Goal: Find specific page/section: Find specific page/section

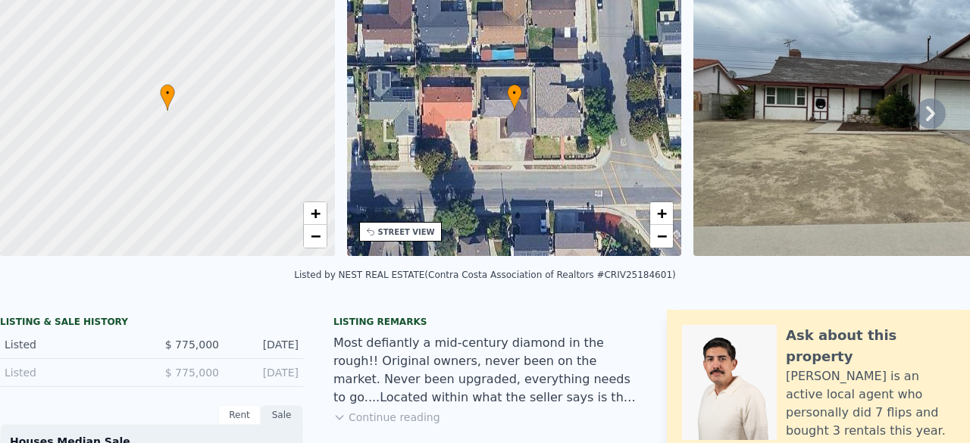
scroll to position [5, 0]
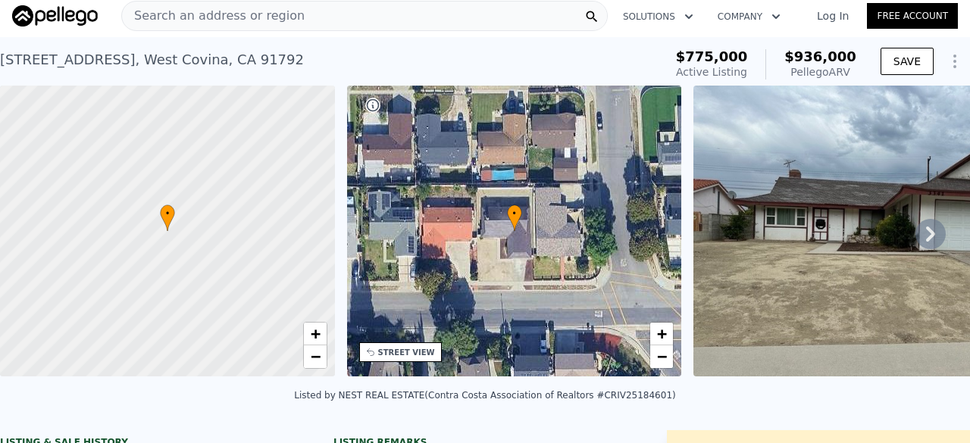
click at [274, 18] on span "Search an address or region" at bounding box center [213, 16] width 183 height 18
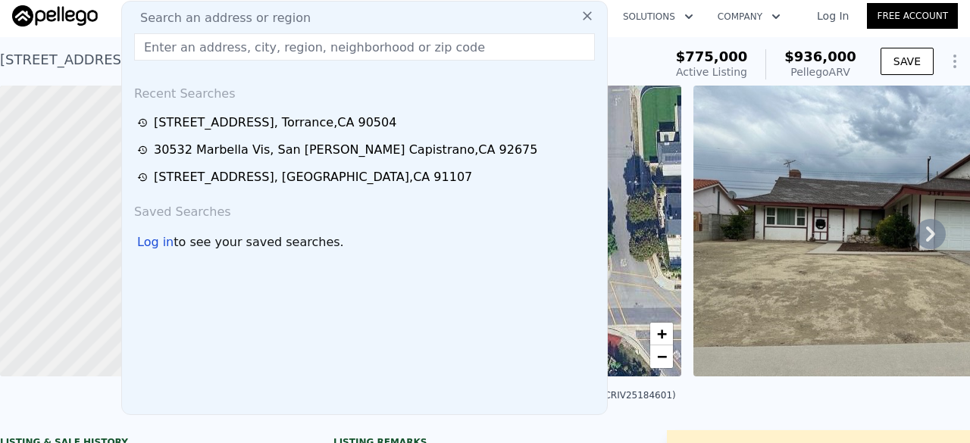
type input "3"
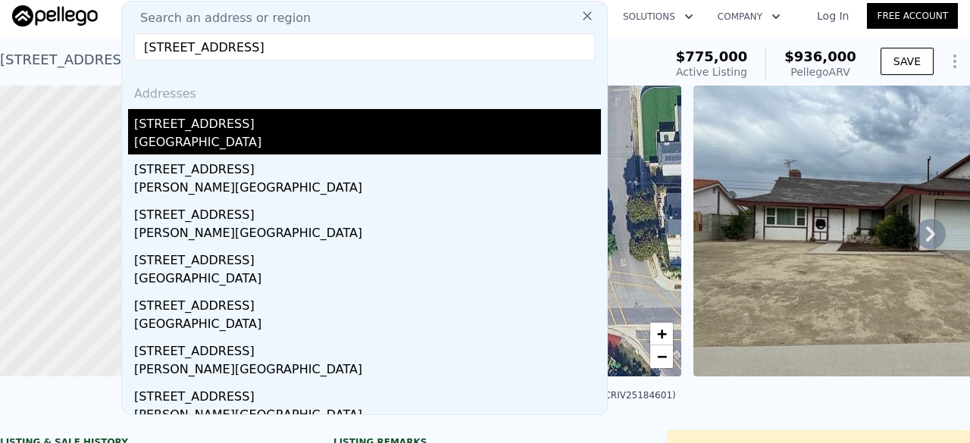
type input "[STREET_ADDRESS]"
click at [183, 151] on div "[GEOGRAPHIC_DATA]" at bounding box center [367, 143] width 467 height 21
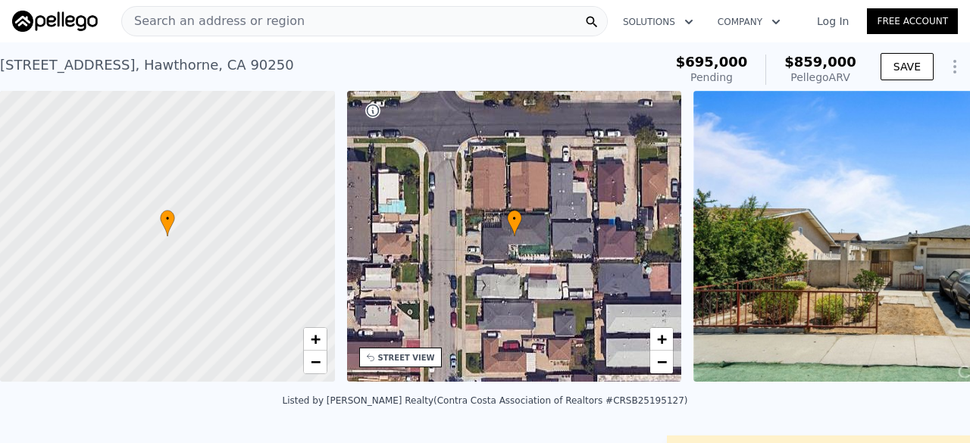
click at [287, 9] on div "Search an address or region" at bounding box center [364, 21] width 486 height 30
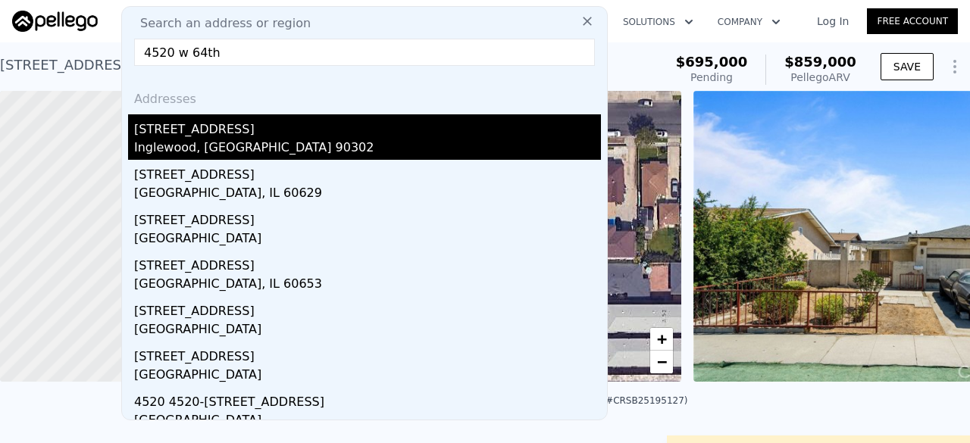
type input "4520 w 64th"
click at [221, 136] on div "[STREET_ADDRESS]" at bounding box center [367, 126] width 467 height 24
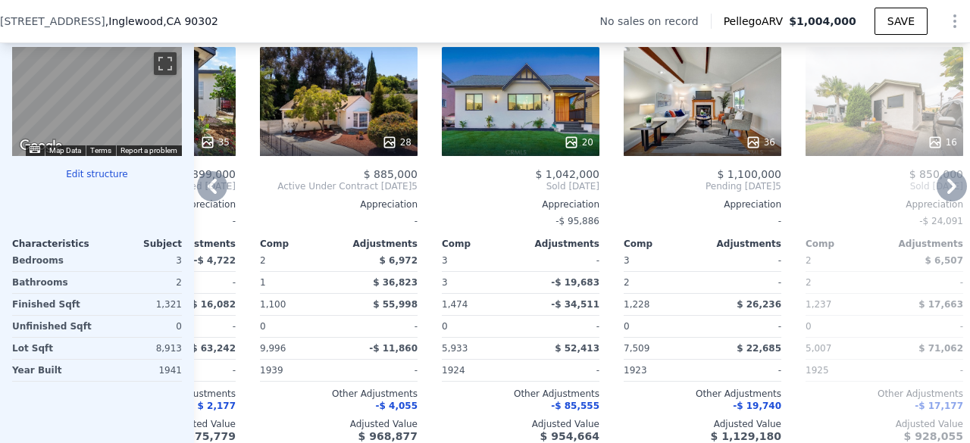
scroll to position [1526, 0]
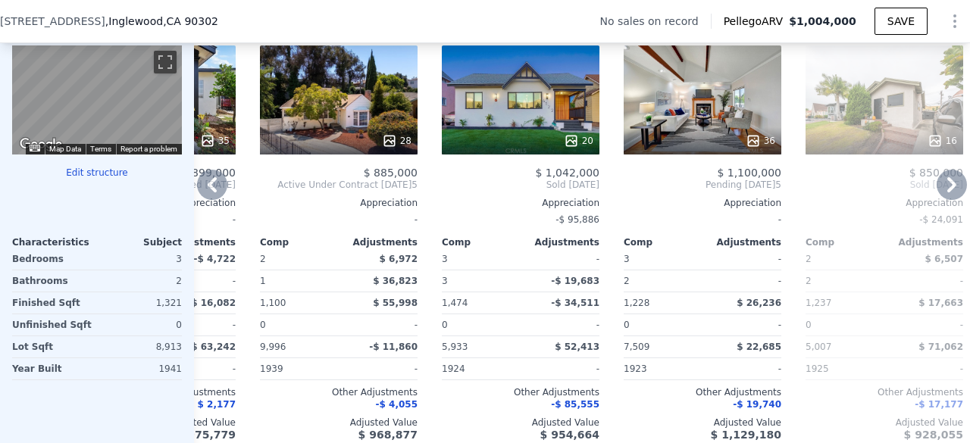
click at [691, 155] on div at bounding box center [703, 140] width 158 height 27
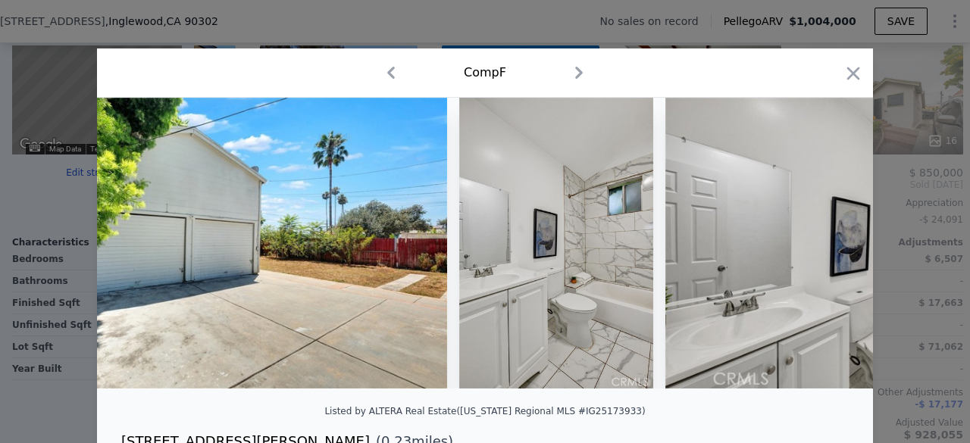
scroll to position [0, 12634]
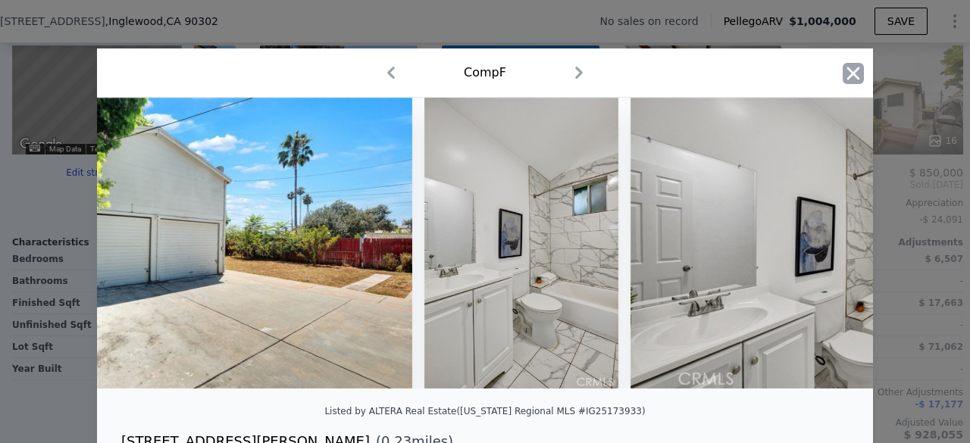
click at [847, 68] on icon "button" at bounding box center [853, 73] width 13 height 13
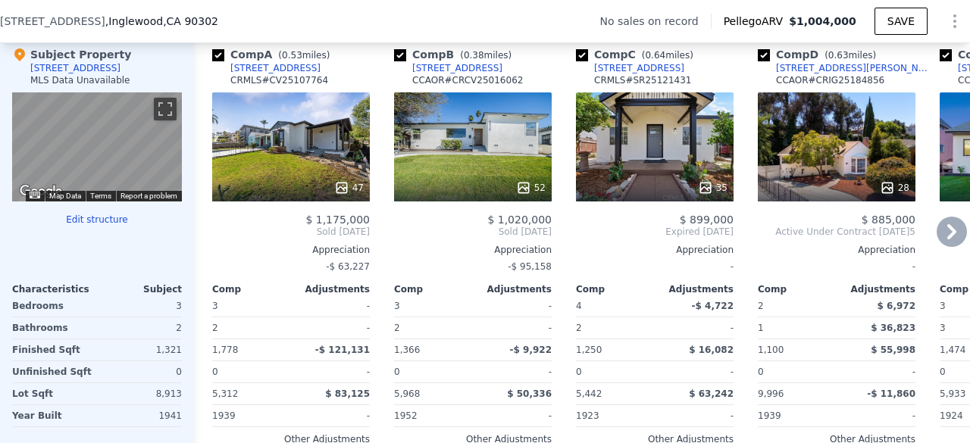
scroll to position [1489, 0]
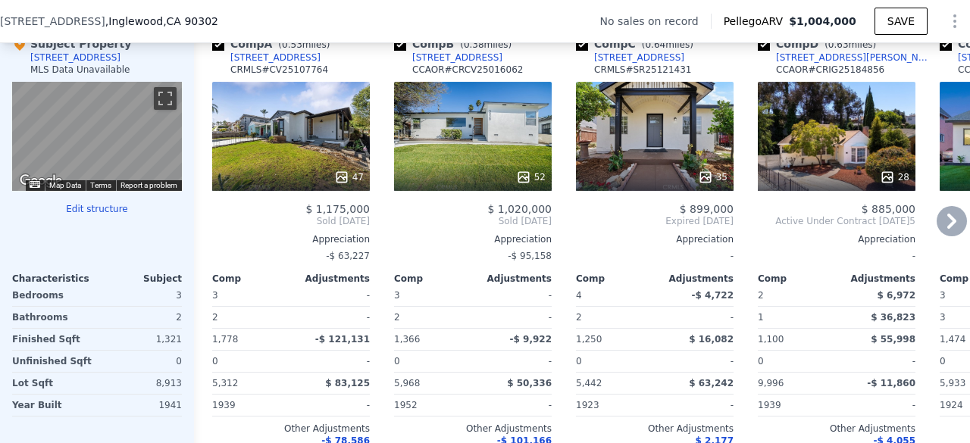
click at [467, 161] on div "52" at bounding box center [473, 136] width 158 height 109
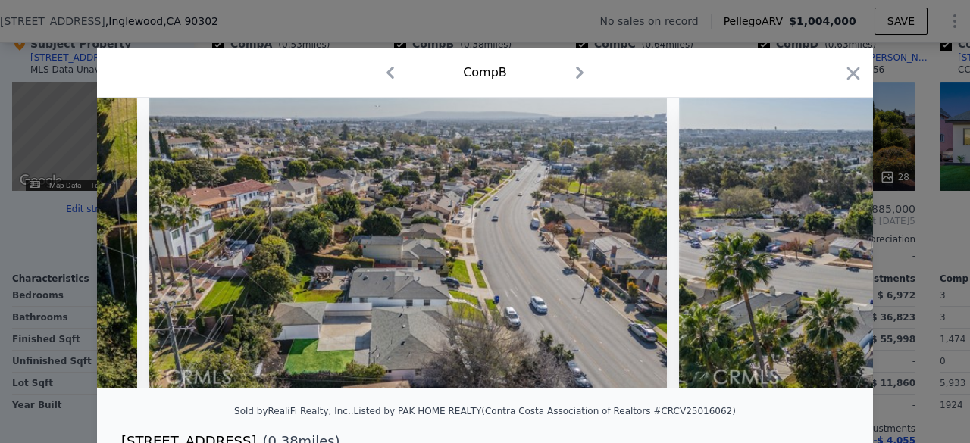
scroll to position [0, 22911]
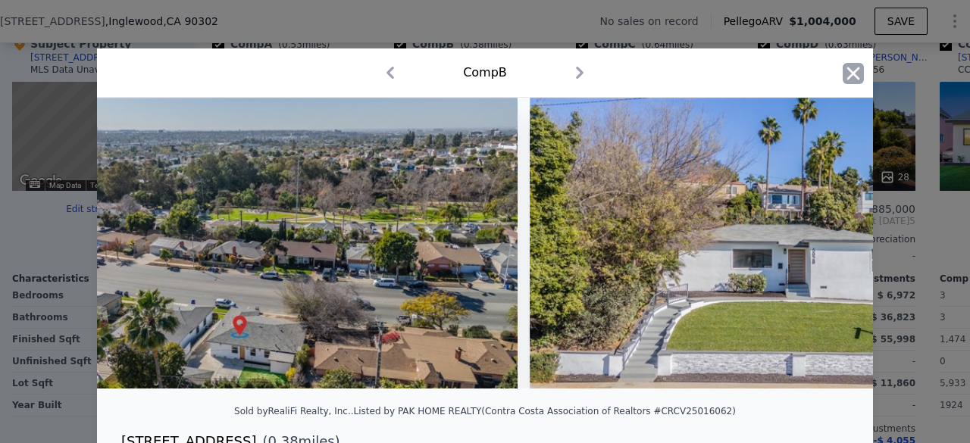
click at [846, 79] on icon "button" at bounding box center [852, 73] width 21 height 21
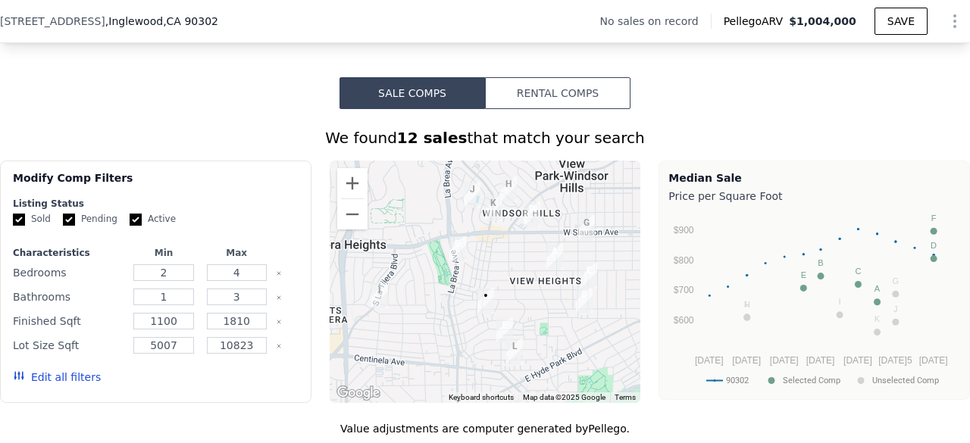
scroll to position [1065, 0]
